Goal: Register for event/course

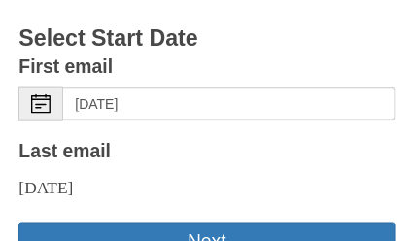
scroll to position [156, 0]
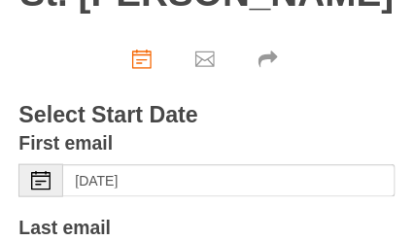
click at [36, 186] on icon at bounding box center [40, 180] width 19 height 19
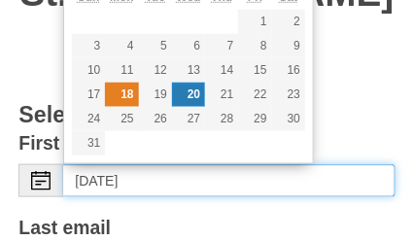
type input "[DATE]"
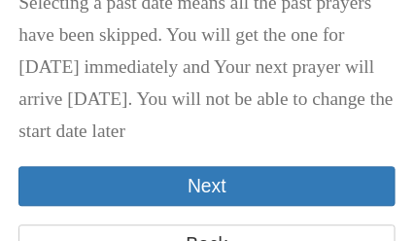
scroll to position [466, 0]
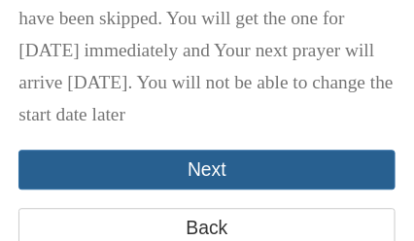
click at [161, 190] on button "Next" at bounding box center [206, 170] width 376 height 40
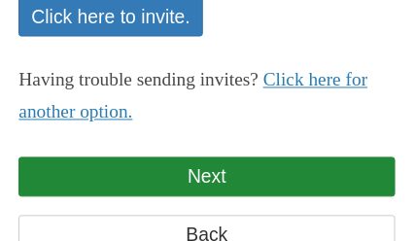
scroll to position [389, 0]
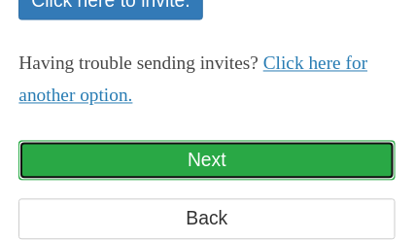
click at [182, 169] on link "Next" at bounding box center [206, 161] width 376 height 40
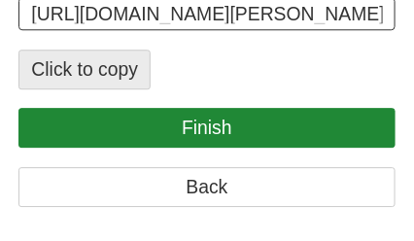
scroll to position [622, 0]
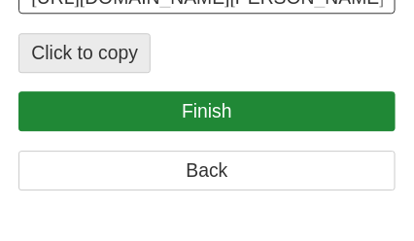
click at [101, 73] on button "Click to copy" at bounding box center [84, 53] width 132 height 40
